Goal: Navigation & Orientation: Find specific page/section

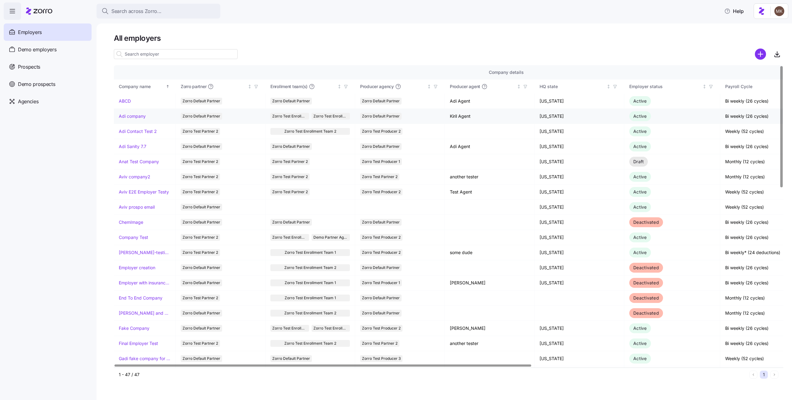
click at [129, 118] on link "Adi company" at bounding box center [132, 116] width 27 height 6
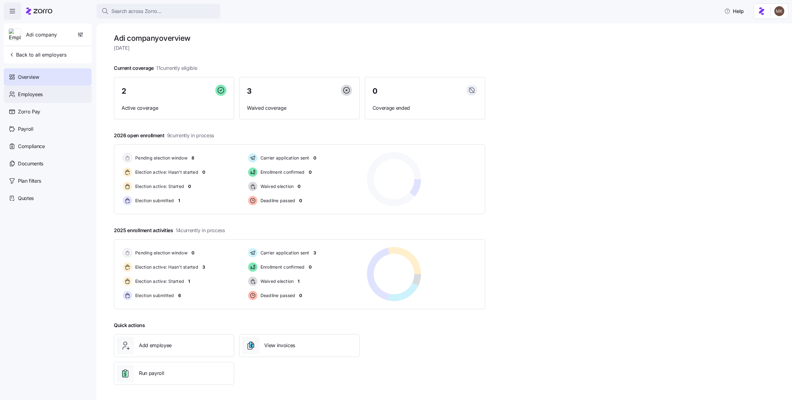
click at [28, 96] on span "Employees" at bounding box center [30, 95] width 25 height 8
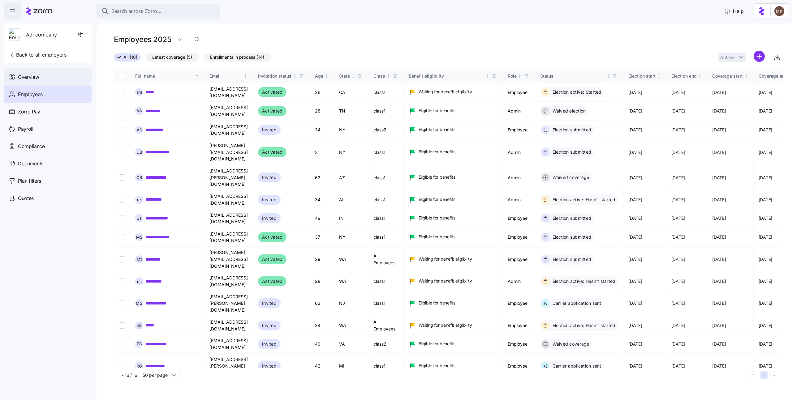
click at [31, 77] on span "Overview" at bounding box center [28, 77] width 21 height 8
